Goal: Find specific fact: Find specific fact

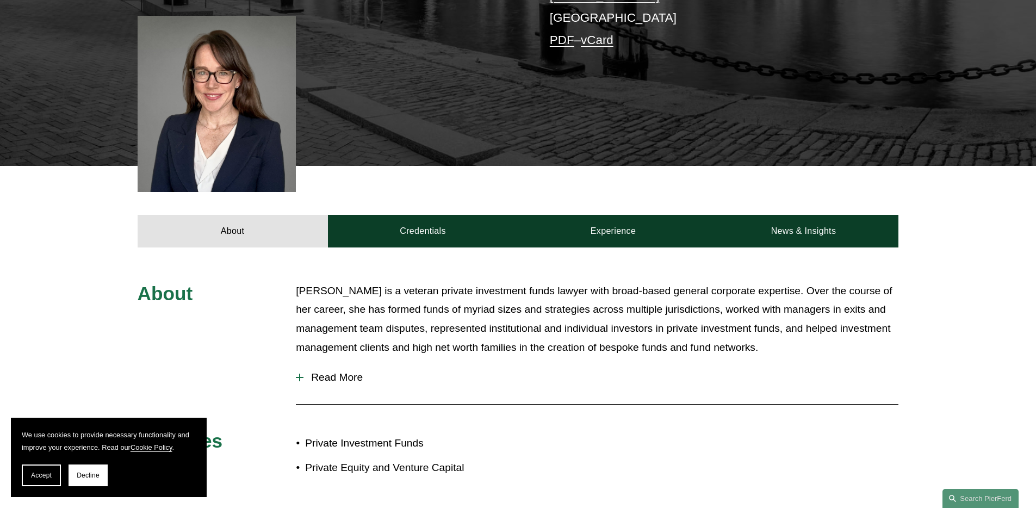
scroll to position [368, 0]
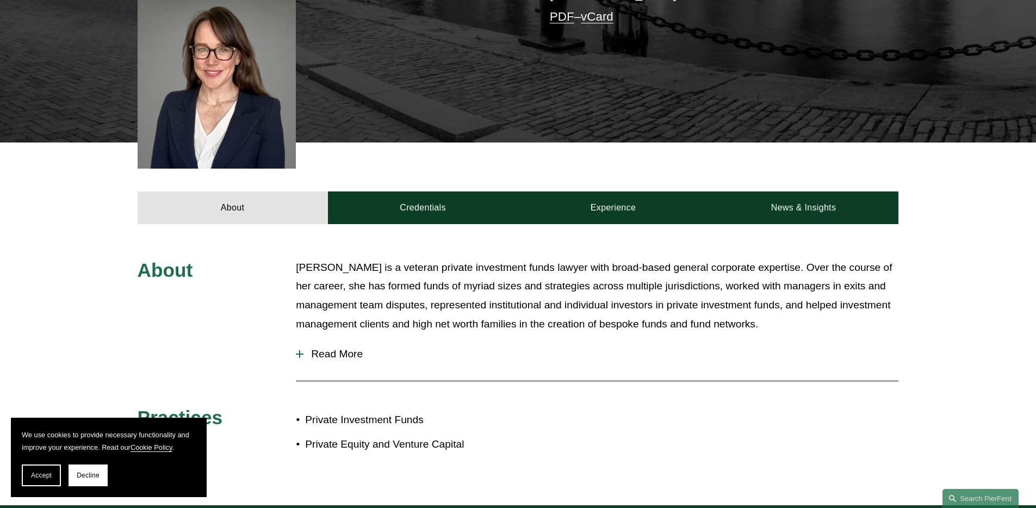
click at [524, 258] on p "[PERSON_NAME] is a veteran private investment funds lawyer with broad-based gen…" at bounding box center [597, 295] width 602 height 75
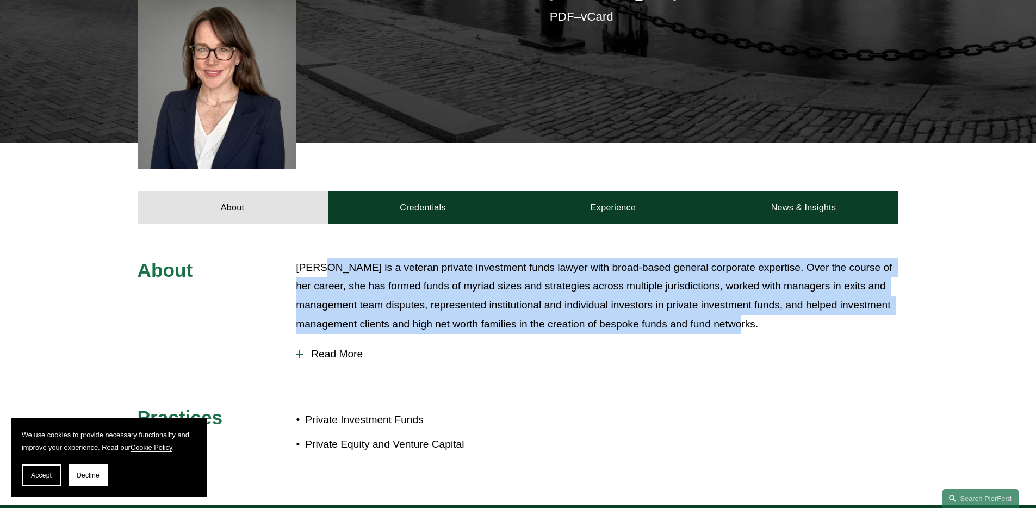
drag, startPoint x: 326, startPoint y: 231, endPoint x: 797, endPoint y: 277, distance: 473.7
click at [797, 277] on p "[PERSON_NAME] is a veteran private investment funds lawyer with broad-based gen…" at bounding box center [597, 295] width 602 height 75
click at [332, 348] on span "Read More" at bounding box center [600, 354] width 595 height 12
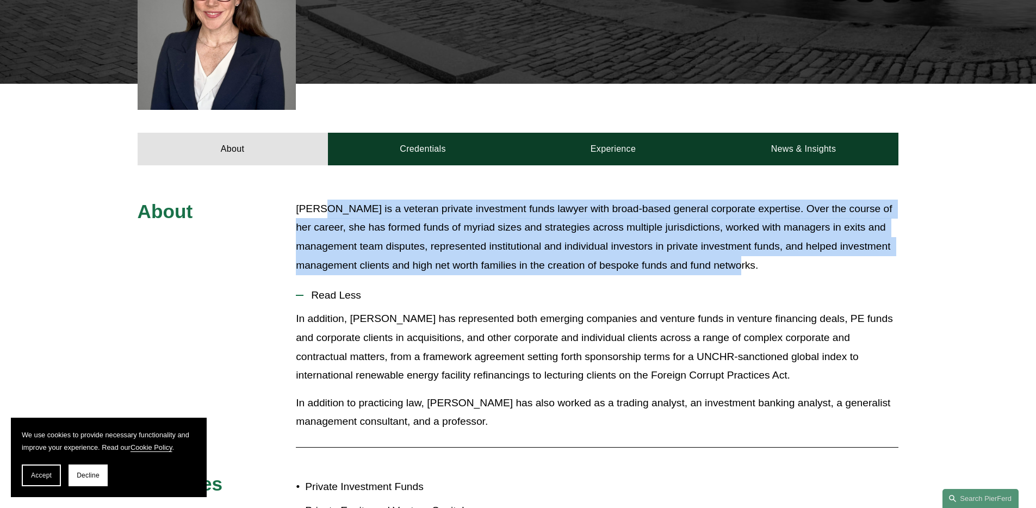
scroll to position [427, 0]
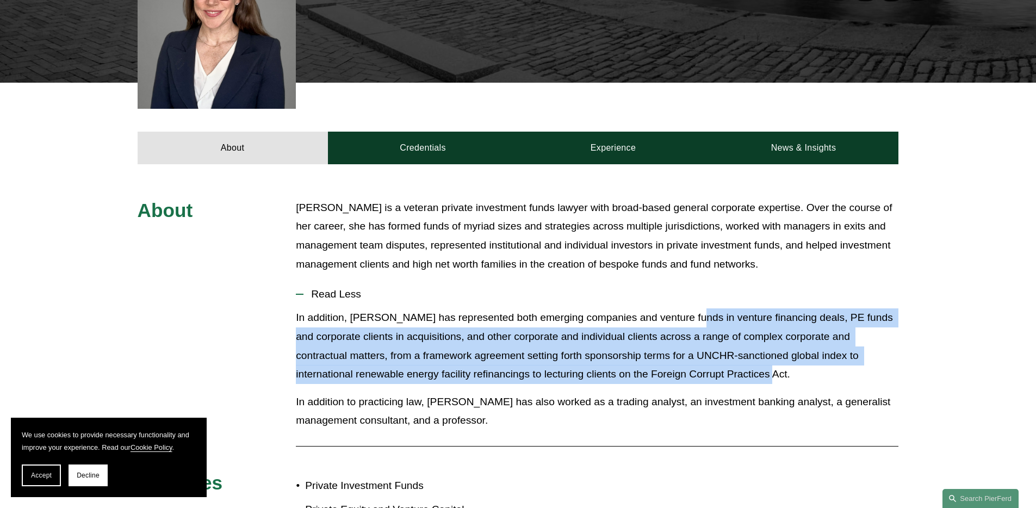
drag, startPoint x: 284, startPoint y: 271, endPoint x: 763, endPoint y: 331, distance: 482.7
click at [763, 331] on div "About [PERSON_NAME] is a veteran private investment funds lawyer with broad-bas…" at bounding box center [518, 367] width 1036 height 338
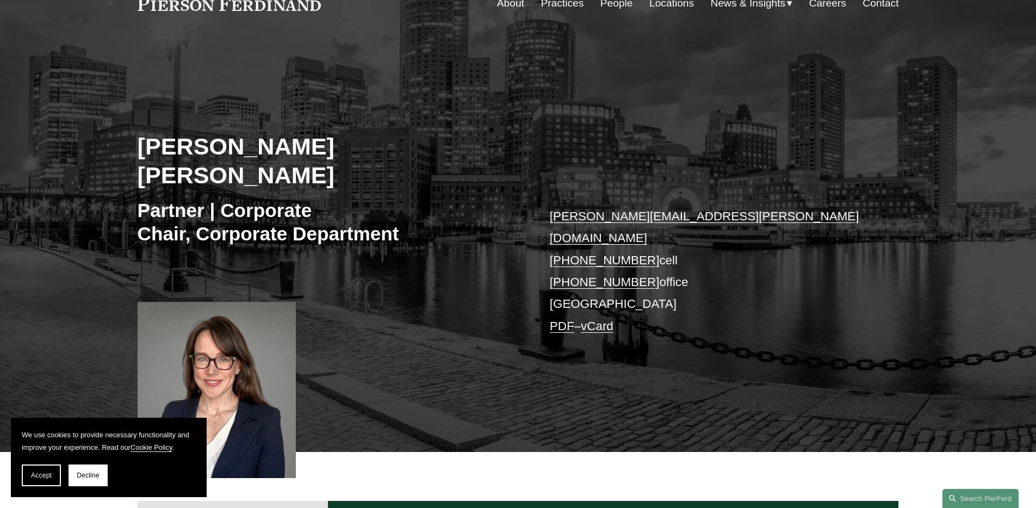
scroll to position [54, 0]
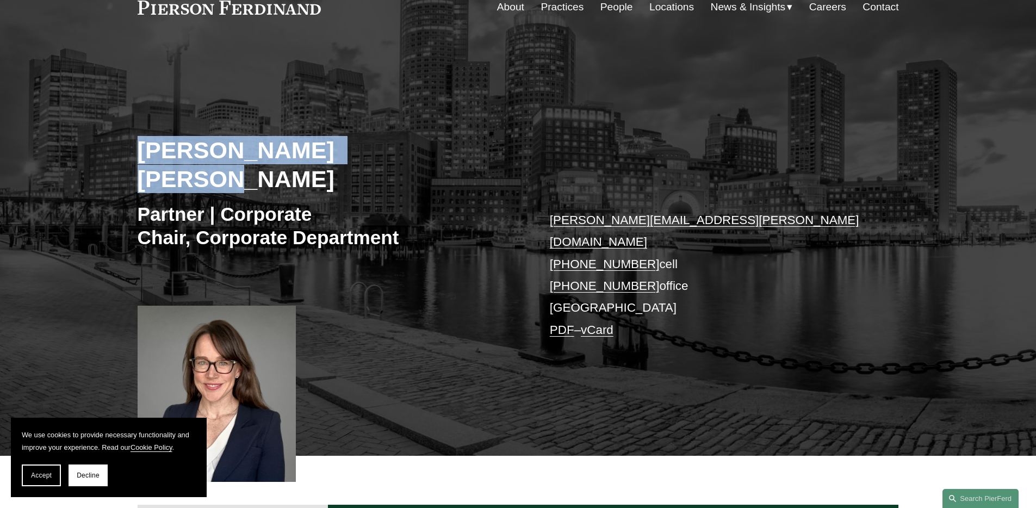
drag, startPoint x: 412, startPoint y: 162, endPoint x: 123, endPoint y: 150, distance: 289.5
click at [123, 150] on div "[PERSON_NAME] [PERSON_NAME] Partner | Corporate Chair, Corporate Department [PE…" at bounding box center [518, 263] width 1036 height 385
copy h2 "[PERSON_NAME] [PERSON_NAME]"
